Goal: Transaction & Acquisition: Purchase product/service

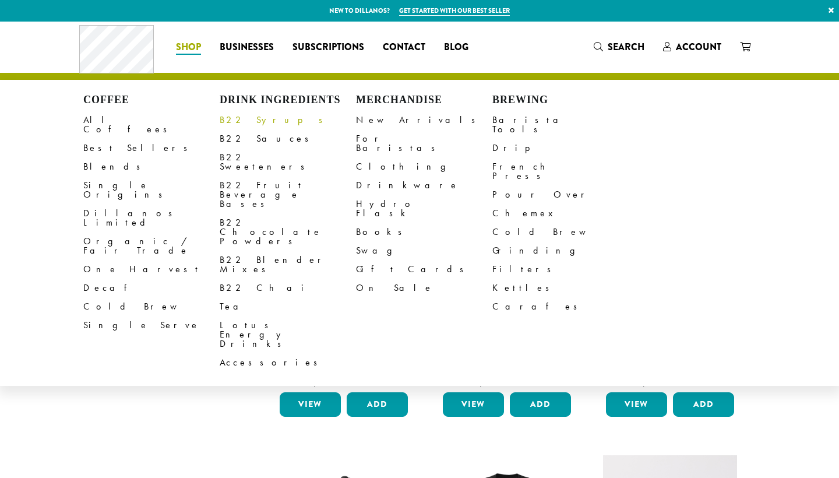
click at [248, 122] on link "B22 Syrups" at bounding box center [288, 120] width 136 height 19
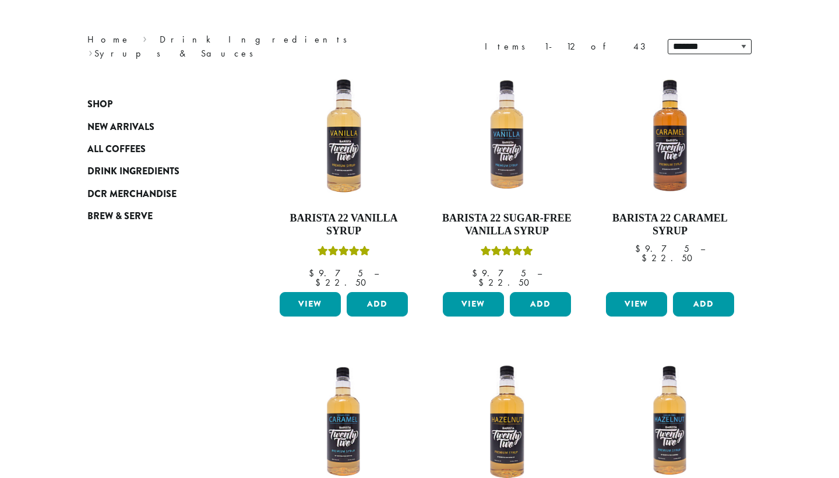
scroll to position [133, 0]
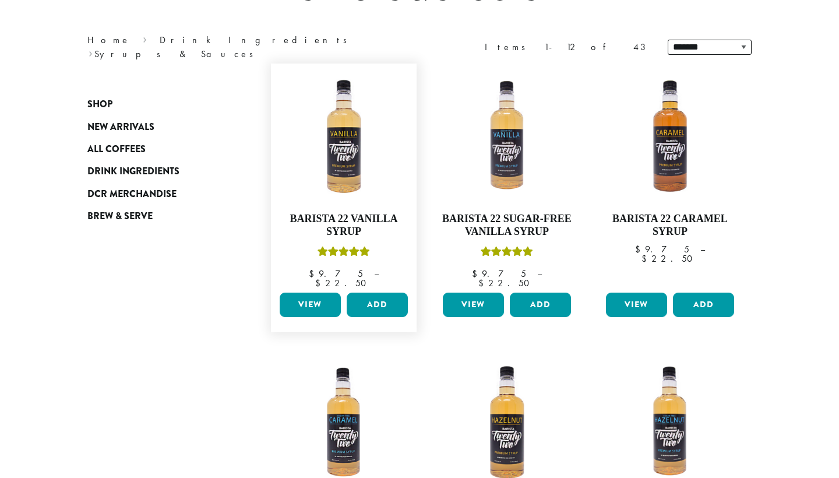
click at [305, 293] on link "View" at bounding box center [310, 305] width 61 height 24
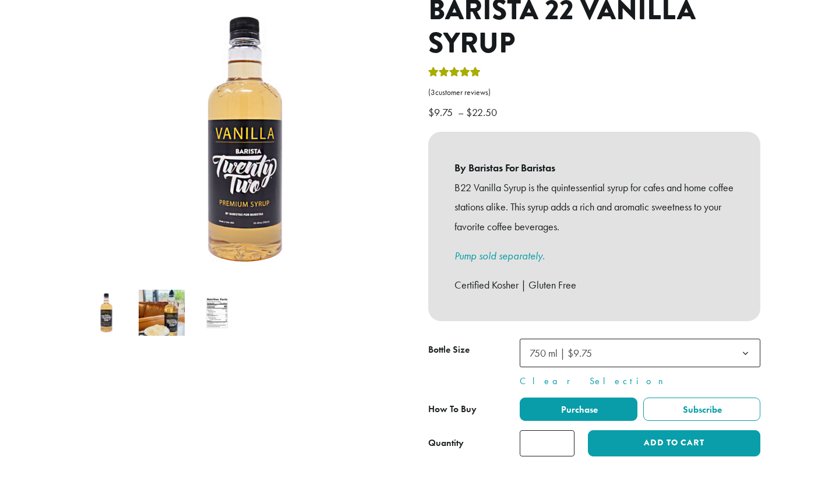
scroll to position [153, 0]
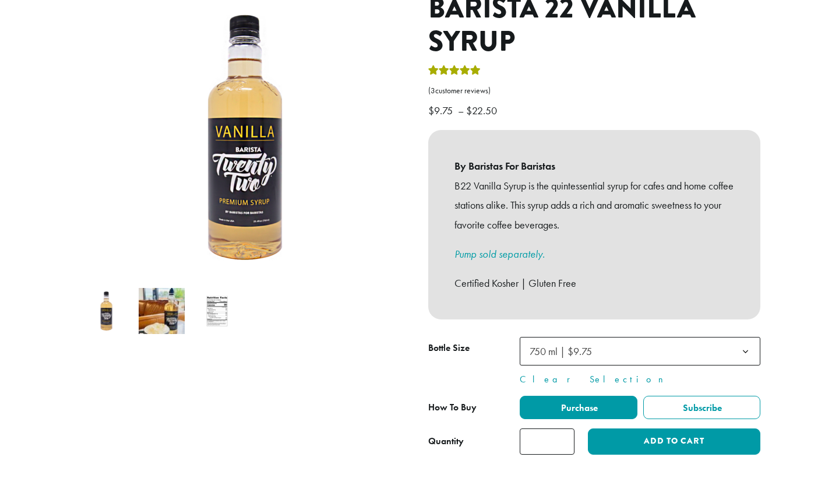
click at [747, 338] on b at bounding box center [746, 352] width 29 height 29
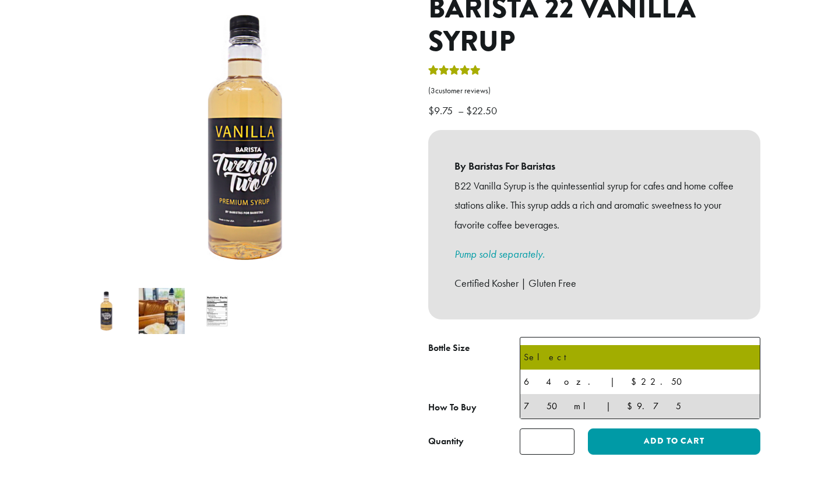
click at [789, 258] on section "**********" at bounding box center [419, 340] width 839 height 944
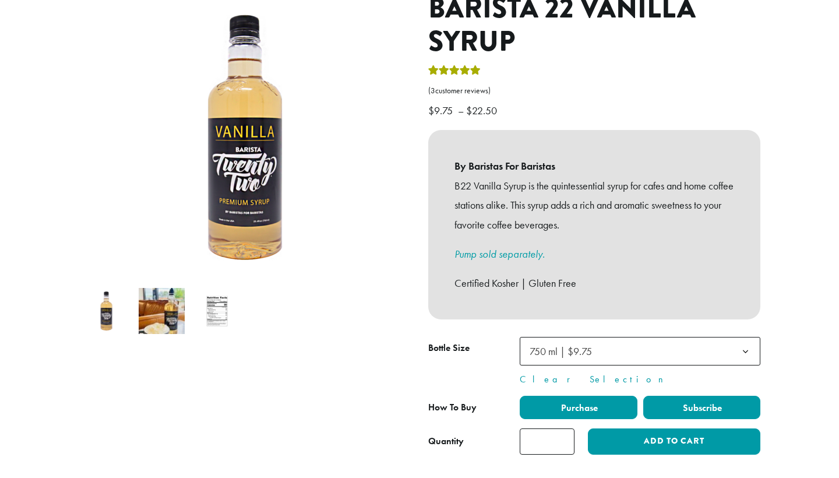
click at [740, 396] on label "Subscribe" at bounding box center [703, 407] width 118 height 23
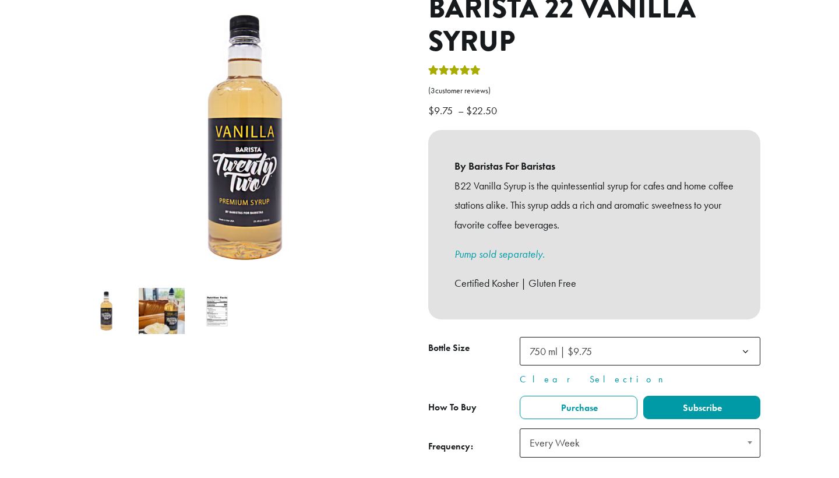
click at [747, 429] on span at bounding box center [750, 442] width 20 height 27
click at [809, 340] on section "**********" at bounding box center [419, 365] width 839 height 995
click at [613, 396] on label "Purchase" at bounding box center [579, 407] width 118 height 23
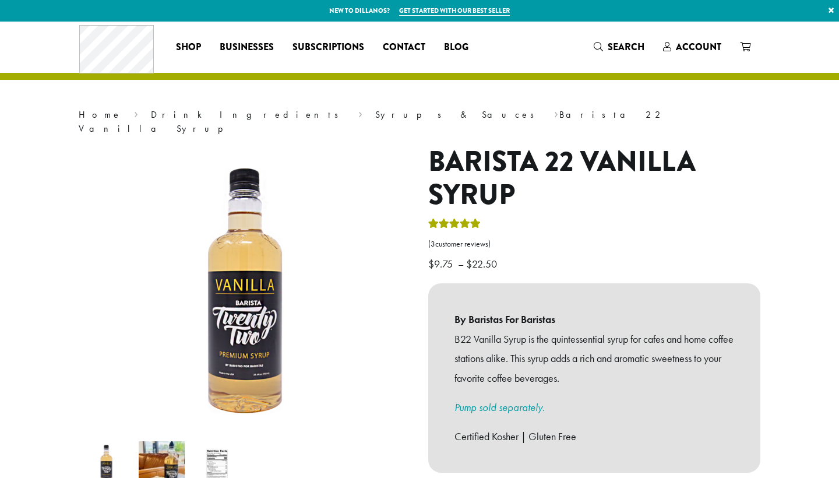
scroll to position [0, 0]
